Goal: Task Accomplishment & Management: Use online tool/utility

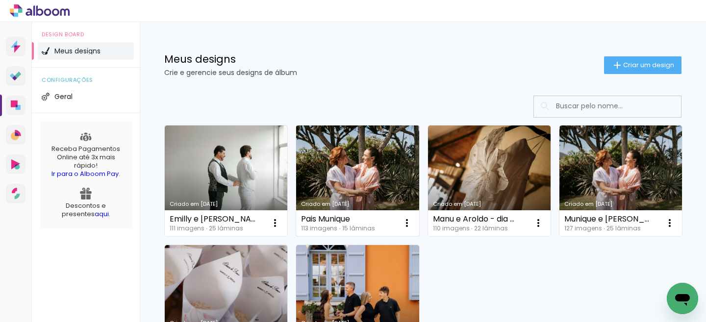
click at [351, 177] on link "Criado em [DATE]" at bounding box center [357, 180] width 123 height 111
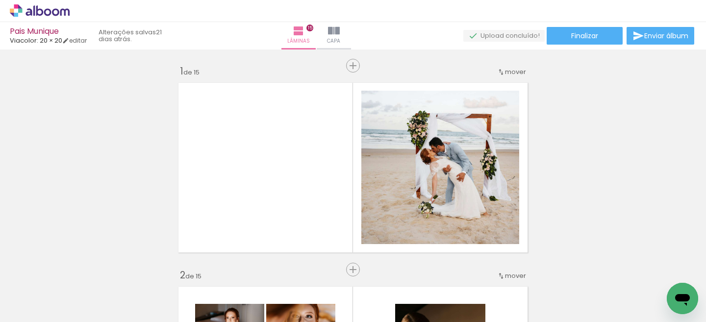
click at [46, 290] on input "Todas as fotos" at bounding box center [27, 292] width 37 height 8
click at [0, 0] on slot "Não utilizadas" at bounding box center [0, 0] width 0 height 0
click at [50, 296] on div "Biblioteca 73 de 113 fotos Todas as fotos Não utilizadas Adicionar Fotos" at bounding box center [30, 291] width 61 height 49
click at [52, 301] on iron-icon at bounding box center [50, 301] width 8 height 8
click at [0, 0] on slot "Todas as fotos" at bounding box center [0, 0] width 0 height 0
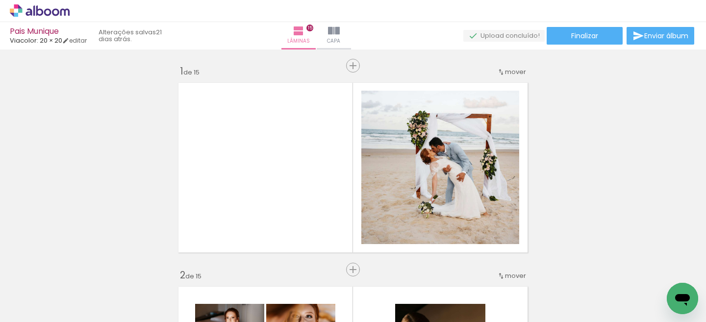
click at [52, 291] on iron-icon at bounding box center [50, 293] width 8 height 8
click at [47, 288] on paper-item "Não utilizadas" at bounding box center [31, 289] width 50 height 8
click at [79, 270] on iron-icon at bounding box center [77, 269] width 10 height 10
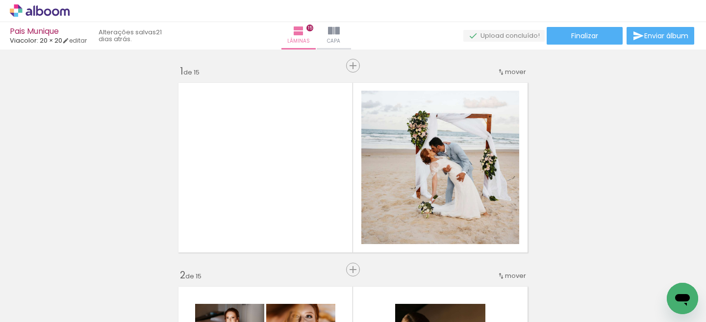
click at [79, 270] on iron-icon at bounding box center [77, 269] width 10 height 10
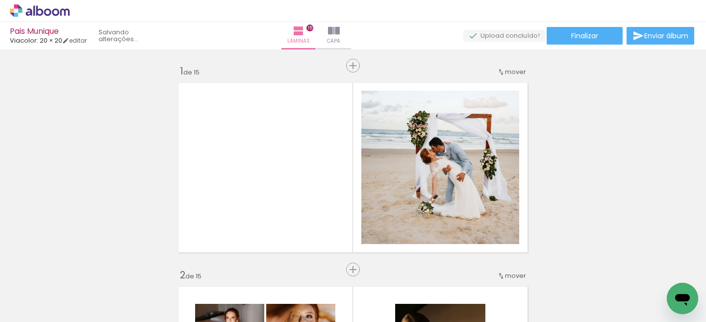
click at [79, 270] on iron-icon at bounding box center [77, 269] width 10 height 10
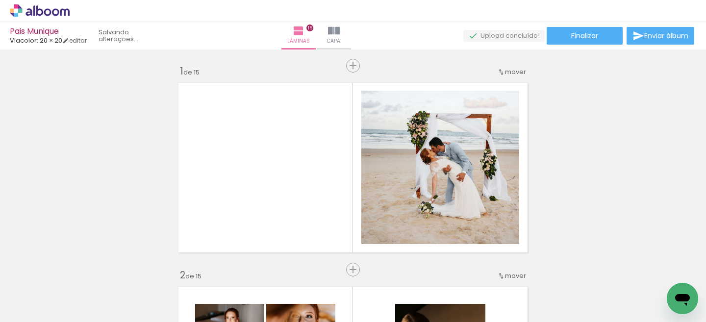
click at [79, 270] on iron-icon at bounding box center [77, 269] width 10 height 10
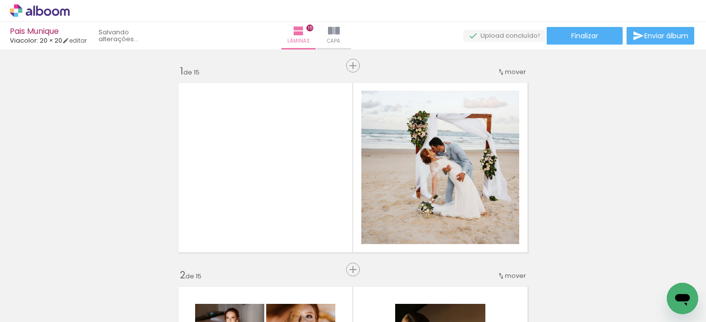
click at [79, 270] on iron-icon at bounding box center [77, 269] width 10 height 10
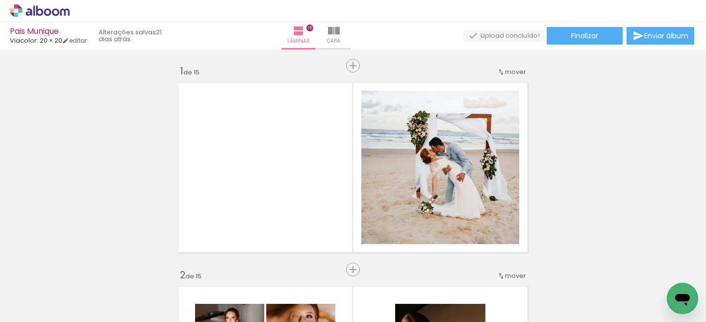
click at [79, 270] on iron-icon at bounding box center [77, 269] width 10 height 10
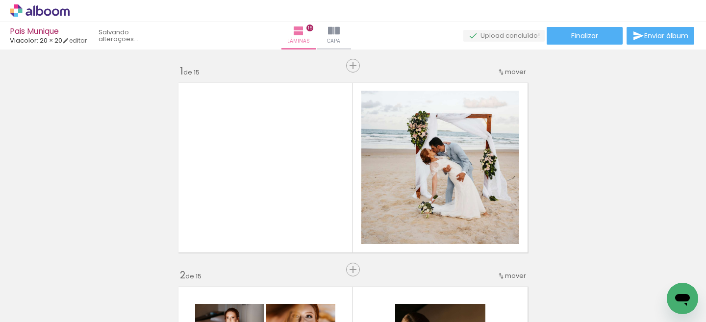
click at [79, 270] on iron-icon at bounding box center [77, 269] width 10 height 10
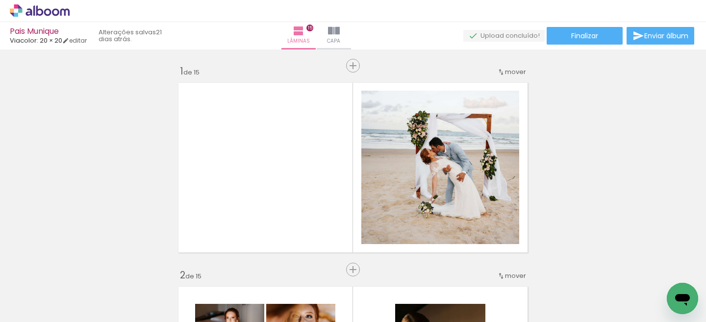
click at [79, 270] on iron-icon at bounding box center [77, 269] width 10 height 10
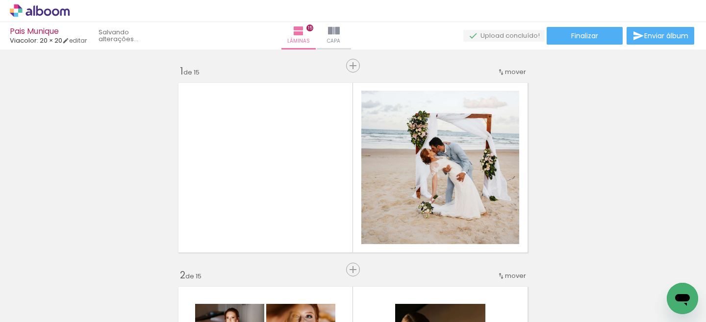
click at [79, 270] on iron-icon at bounding box center [77, 269] width 10 height 10
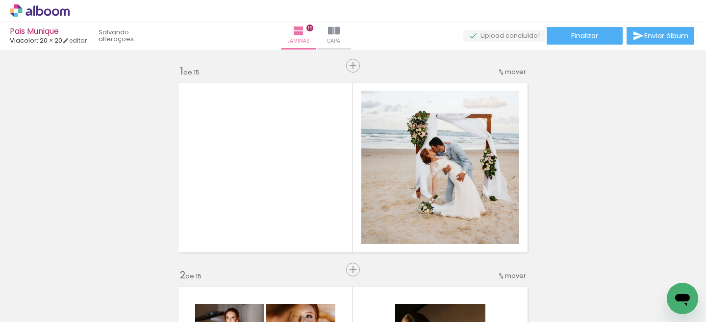
click at [79, 270] on iron-icon at bounding box center [77, 269] width 10 height 10
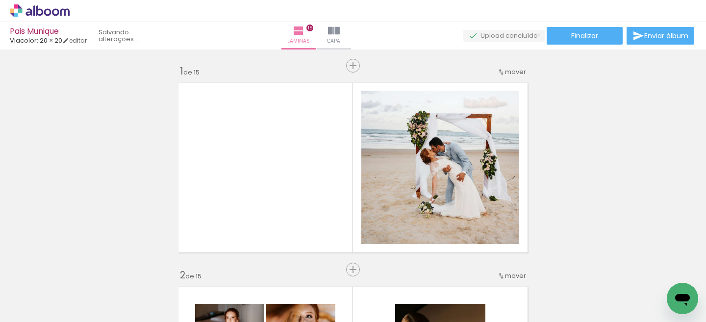
click at [79, 270] on iron-icon at bounding box center [77, 269] width 10 height 10
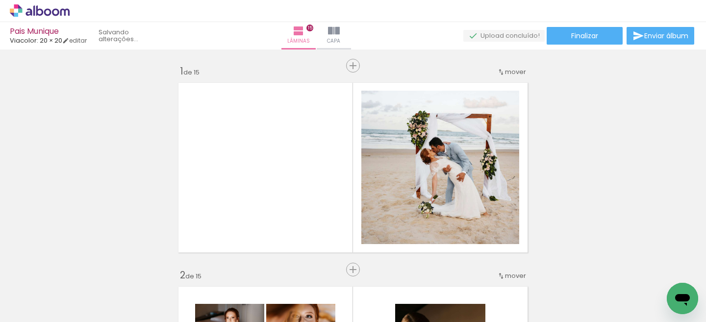
click at [79, 270] on iron-icon at bounding box center [77, 269] width 10 height 10
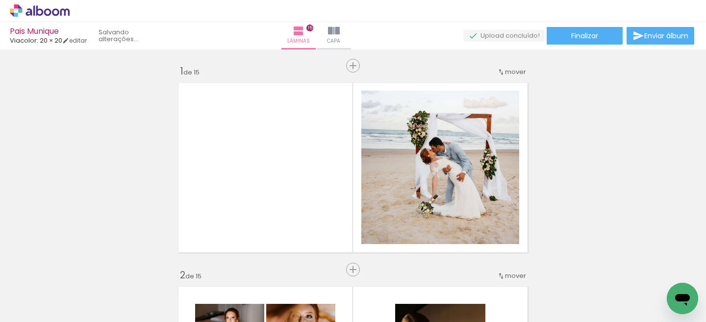
click at [79, 270] on iron-icon at bounding box center [77, 269] width 10 height 10
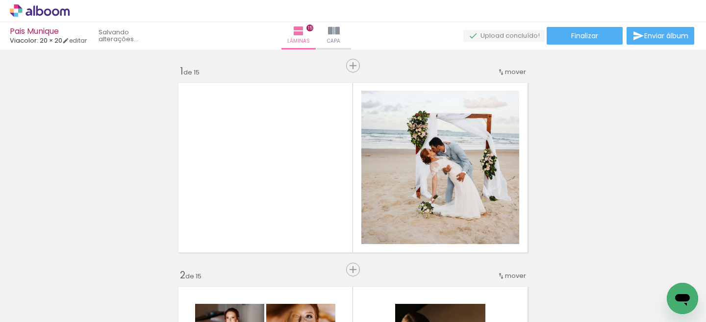
click at [79, 270] on iron-icon at bounding box center [77, 269] width 10 height 10
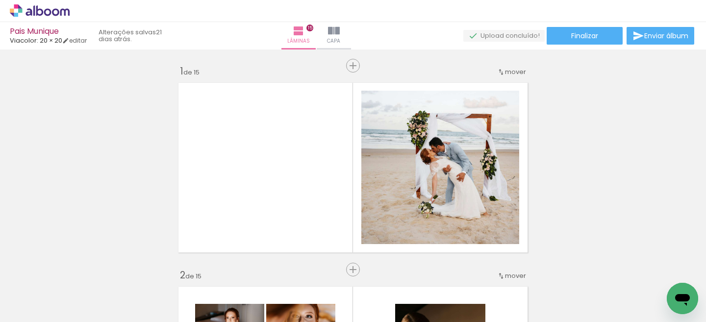
click at [79, 270] on iron-icon at bounding box center [77, 269] width 10 height 10
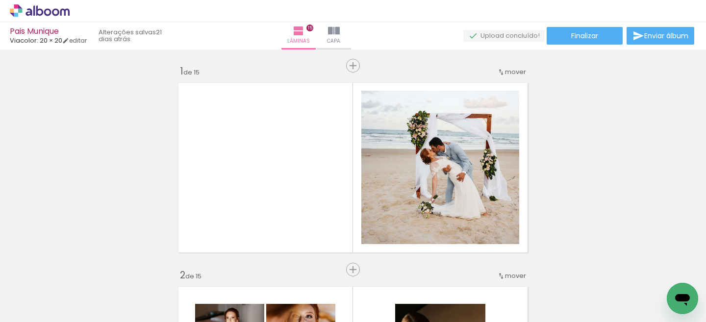
click at [50, 295] on div "Biblioteca 0 de 40 fotos Todas as fotos Não utilizadas Adicionar Fotos" at bounding box center [30, 291] width 61 height 49
click at [46, 298] on input "Não utilizadas" at bounding box center [27, 300] width 37 height 8
click at [0, 0] on slot "Todas as fotos" at bounding box center [0, 0] width 0 height 0
type input "Todas as fotos"
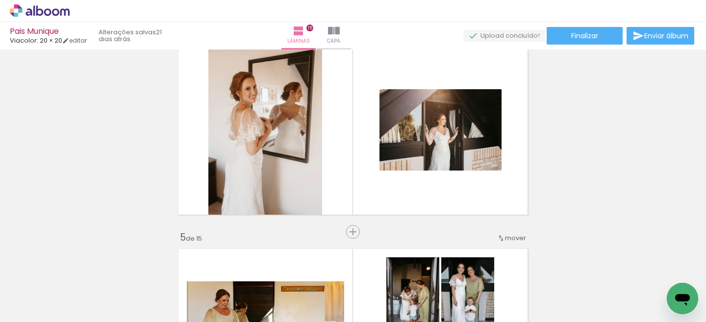
scroll to position [647, 0]
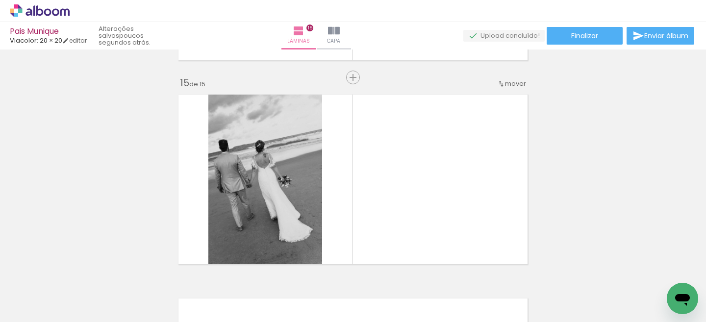
scroll to position [2843, 0]
